Goal: Task Accomplishment & Management: Manage account settings

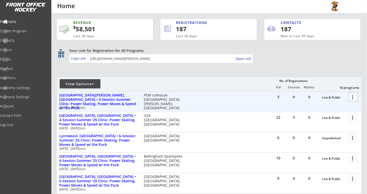
click at [355, 97] on div at bounding box center [353, 96] width 9 height 9
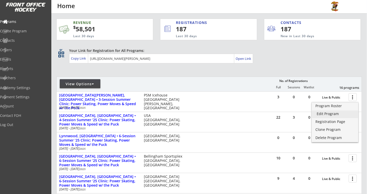
click at [327, 113] on div "Edit Program" at bounding box center [335, 114] width 36 height 4
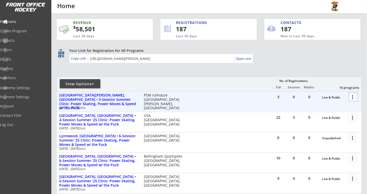
click at [354, 97] on div at bounding box center [353, 96] width 9 height 9
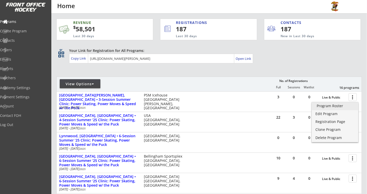
click at [332, 107] on div "Program Roster" at bounding box center [335, 106] width 36 height 4
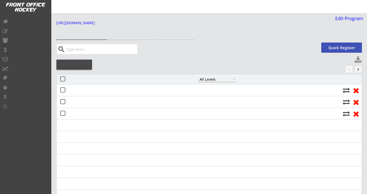
select select ""All Levels""
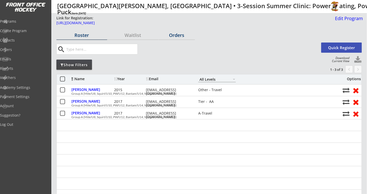
click at [179, 36] on div "Orders" at bounding box center [176, 35] width 36 height 5
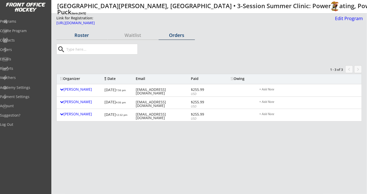
click at [83, 36] on div "Roster" at bounding box center [81, 35] width 51 height 5
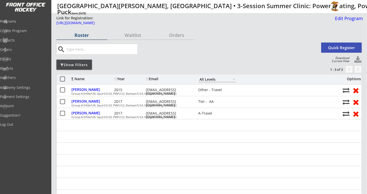
click at [357, 59] on button at bounding box center [358, 60] width 8 height 8
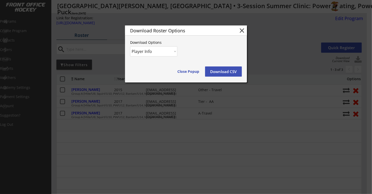
click at [178, 51] on div "Download Roster Options close Download Options Player Info Player and Order Inf…" at bounding box center [186, 53] width 122 height 57
click at [175, 50] on select "Player Info Player and Order Info" at bounding box center [153, 51] width 47 height 10
select select ""Player and Order Info""
click at [130, 46] on select "Player Info Player and Order Info" at bounding box center [153, 51] width 47 height 10
click at [226, 67] on button "Download CSV" at bounding box center [223, 71] width 37 height 10
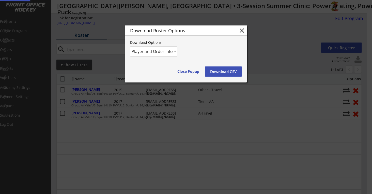
click at [226, 69] on button "Download CSV" at bounding box center [223, 71] width 37 height 10
